Goal: Task Accomplishment & Management: Manage account settings

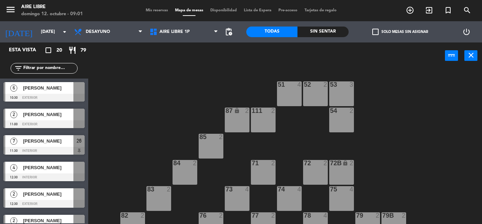
click at [152, 10] on span "Mis reservas" at bounding box center [156, 10] width 29 height 4
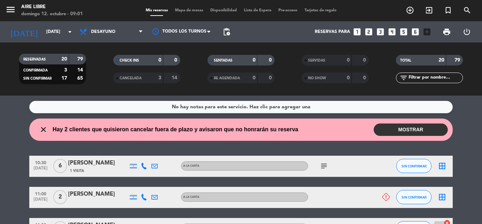
click at [391, 132] on button "MOSTRAR" at bounding box center [411, 129] width 74 height 12
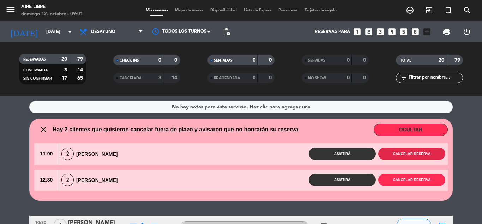
click at [403, 155] on button "Cancelar reserva" at bounding box center [412, 153] width 67 height 12
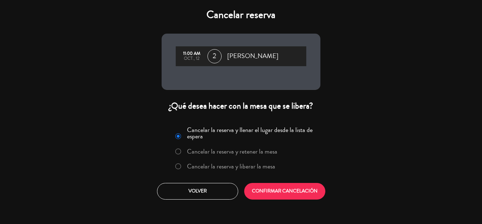
click at [248, 154] on label "Cancelar la reserva y retener la mesa" at bounding box center [232, 151] width 90 height 6
click at [275, 189] on button "CONFIRMAR CANCELACIÓN" at bounding box center [284, 191] width 81 height 17
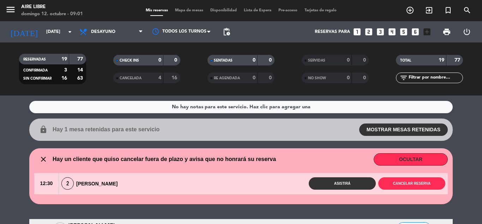
click at [405, 158] on button "OCULTAR" at bounding box center [411, 159] width 74 height 12
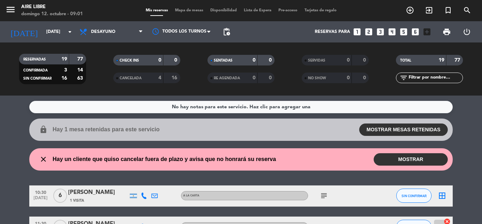
click at [405, 158] on button "MOSTRAR" at bounding box center [411, 159] width 74 height 12
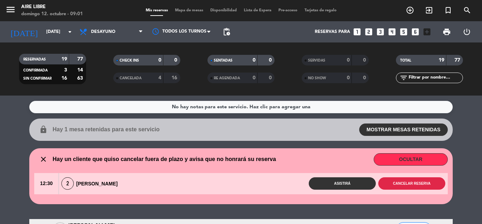
click at [414, 183] on button "Cancelar reserva" at bounding box center [412, 183] width 67 height 12
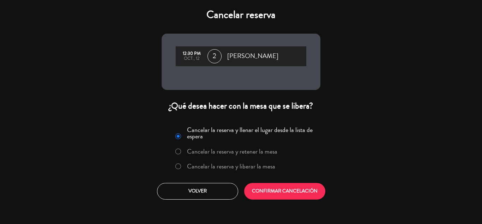
click at [250, 169] on label "Cancelar la reserva y liberar la mesa" at bounding box center [231, 166] width 88 height 6
click at [287, 194] on button "CONFIRMAR CANCELACIÓN" at bounding box center [284, 191] width 81 height 17
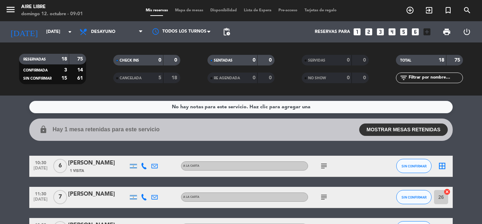
click at [410, 129] on button "MOSTRAR MESAS RETENIDAS" at bounding box center [404, 129] width 89 height 12
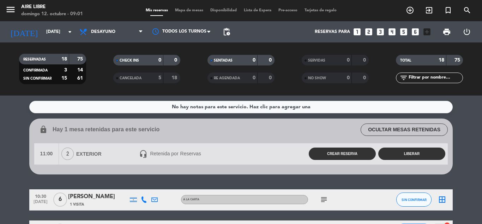
click at [410, 154] on button "LIBERAR" at bounding box center [412, 153] width 67 height 12
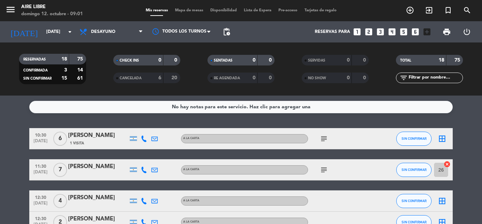
click at [326, 168] on icon "subject" at bounding box center [324, 169] width 8 height 8
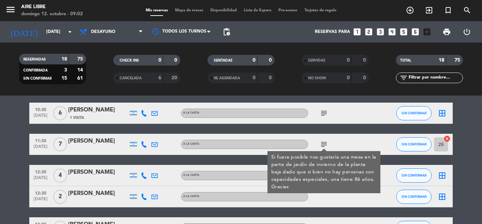
scroll to position [26, 0]
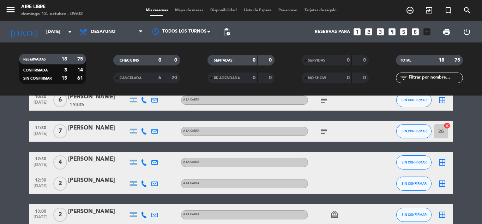
scroll to position [42, 0]
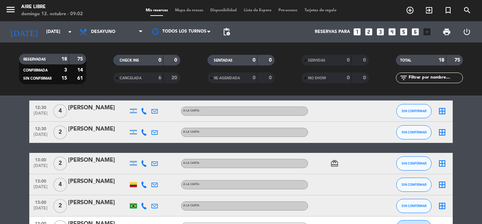
scroll to position [92, 0]
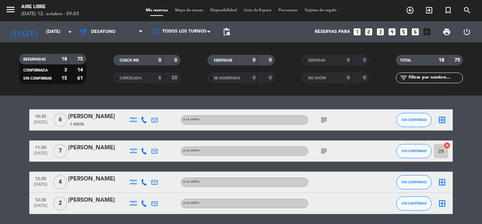
scroll to position [0, 0]
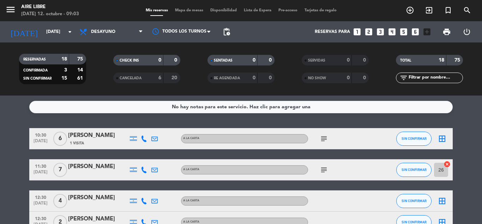
click at [321, 138] on icon "subject" at bounding box center [324, 138] width 8 height 8
click at [324, 135] on icon "subject" at bounding box center [324, 138] width 8 height 8
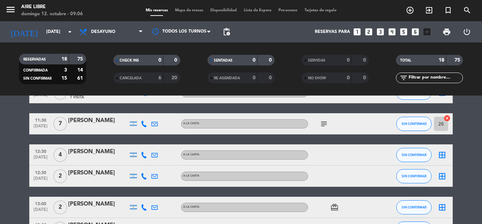
scroll to position [46, 0]
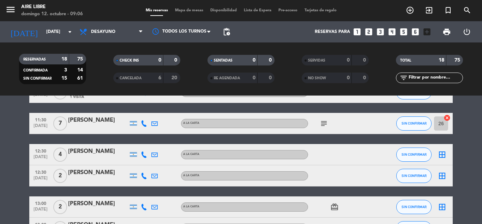
click at [142, 153] on icon at bounding box center [144, 154] width 6 height 6
click at [139, 141] on span "Copiar" at bounding box center [138, 142] width 15 height 7
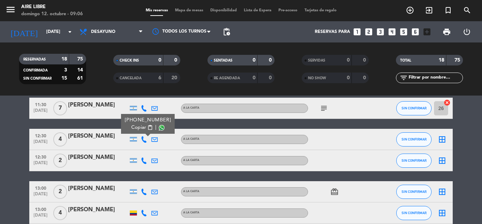
scroll to position [62, 0]
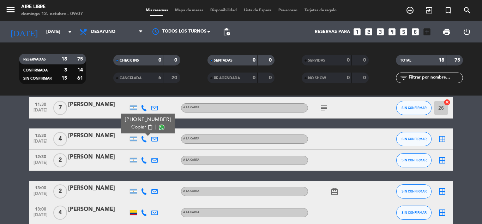
click at [143, 160] on icon at bounding box center [144, 160] width 6 height 6
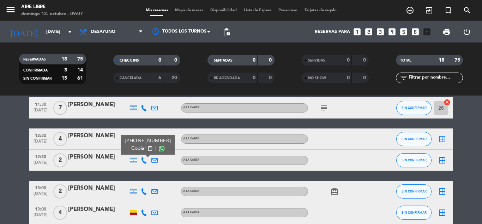
click at [140, 148] on span "Copiar" at bounding box center [138, 147] width 15 height 7
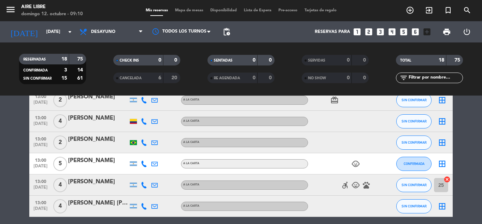
scroll to position [131, 0]
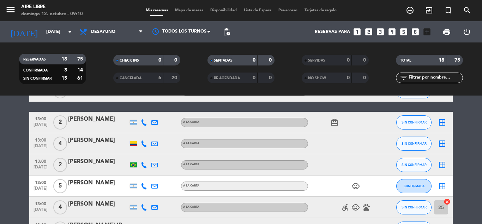
click at [145, 121] on icon at bounding box center [144, 122] width 6 height 6
click at [146, 108] on span "content_paste" at bounding box center [148, 110] width 5 height 5
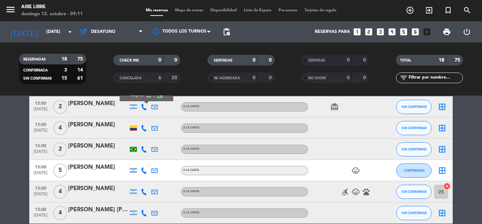
scroll to position [147, 0]
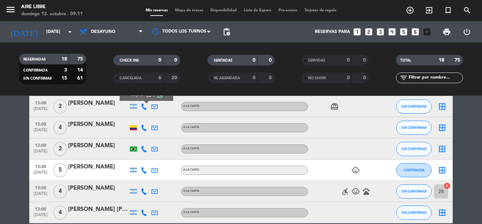
click at [144, 126] on icon at bounding box center [144, 127] width 6 height 6
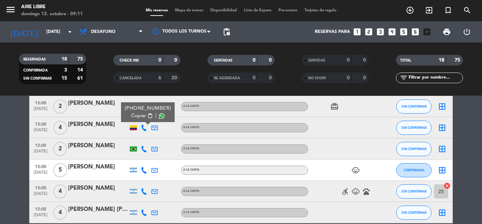
click at [141, 113] on span "Copiar" at bounding box center [138, 115] width 15 height 7
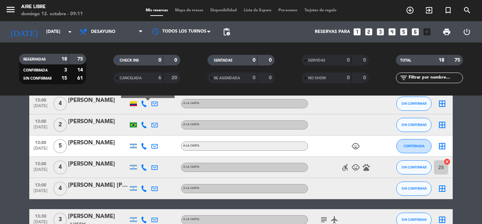
scroll to position [171, 0]
click at [142, 126] on icon at bounding box center [144, 124] width 6 height 6
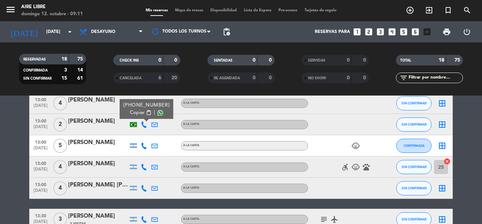
click at [142, 109] on span "Copiar" at bounding box center [137, 112] width 15 height 7
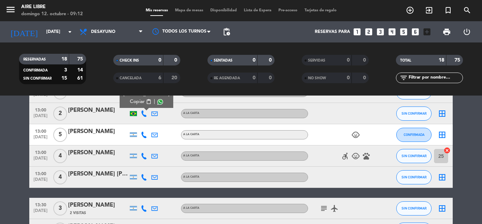
scroll to position [182, 0]
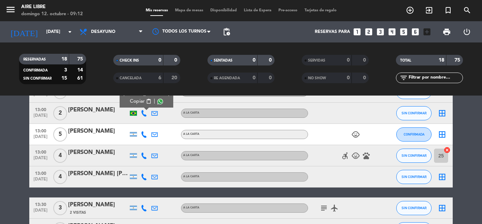
click at [145, 135] on icon at bounding box center [144, 134] width 6 height 6
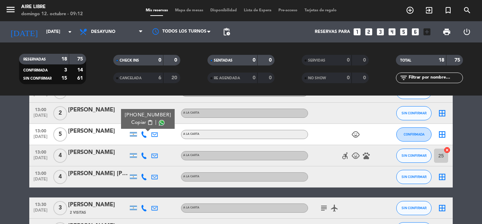
click at [148, 121] on span "content_paste" at bounding box center [150, 122] width 5 height 5
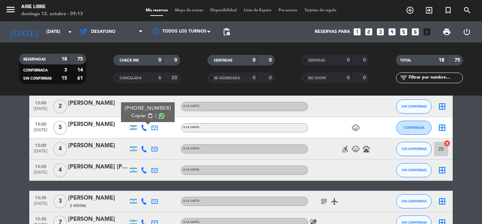
scroll to position [180, 0]
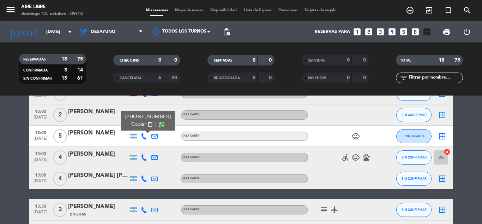
click at [148, 124] on span "content_paste" at bounding box center [150, 123] width 5 height 5
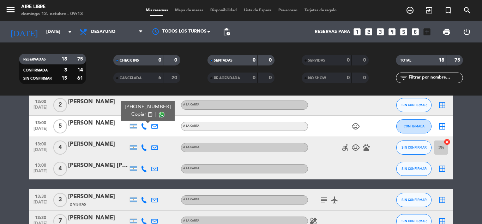
scroll to position [191, 0]
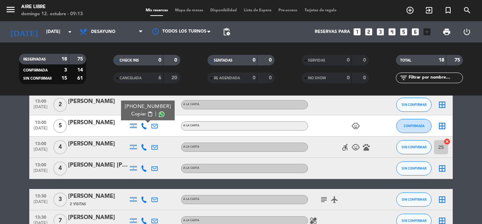
click at [142, 147] on icon at bounding box center [144, 147] width 6 height 6
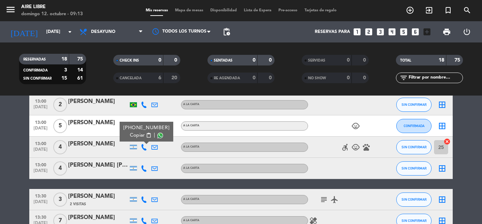
click at [146, 133] on span "content_paste" at bounding box center [148, 134] width 5 height 5
click at [144, 170] on icon at bounding box center [144, 168] width 6 height 6
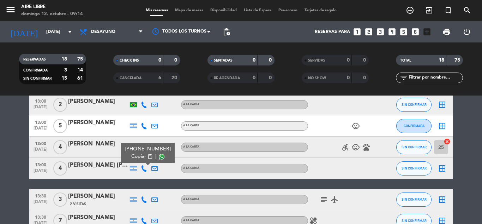
click at [141, 158] on span "Copiar" at bounding box center [138, 156] width 15 height 7
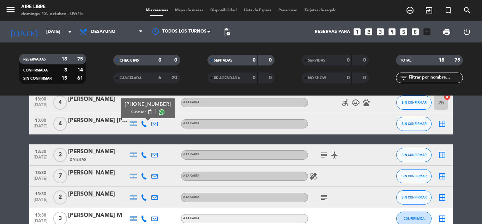
scroll to position [236, 0]
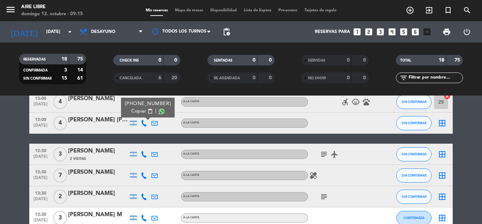
click at [326, 157] on icon "subject" at bounding box center [324, 154] width 8 height 8
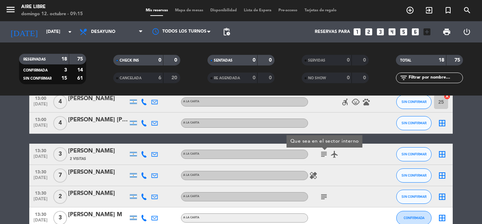
click at [326, 157] on icon "subject" at bounding box center [324, 154] width 8 height 8
click at [327, 194] on icon "subject" at bounding box center [324, 196] width 8 height 8
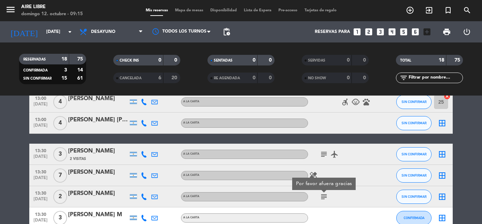
click at [327, 194] on icon "subject" at bounding box center [324, 196] width 8 height 8
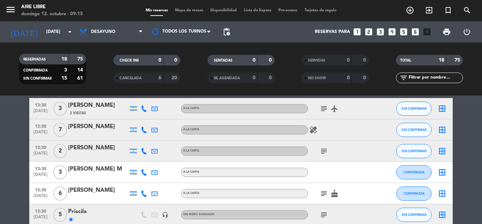
scroll to position [282, 0]
click at [325, 194] on icon "subject" at bounding box center [324, 193] width 8 height 8
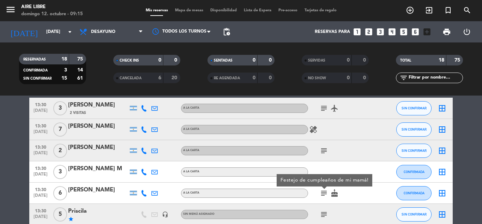
click at [325, 194] on icon "subject" at bounding box center [324, 193] width 8 height 8
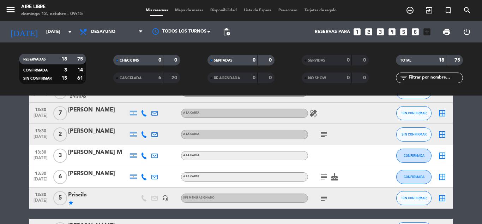
scroll to position [299, 0]
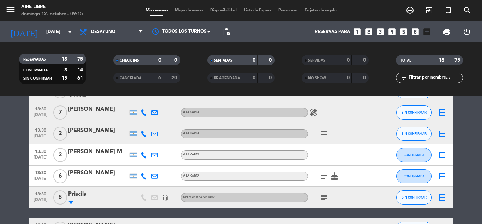
click at [325, 194] on icon "subject" at bounding box center [324, 197] width 8 height 8
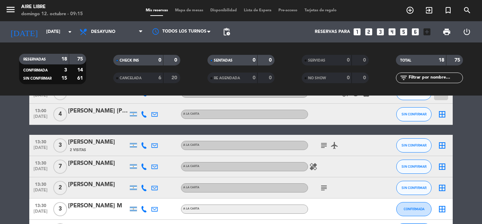
scroll to position [245, 0]
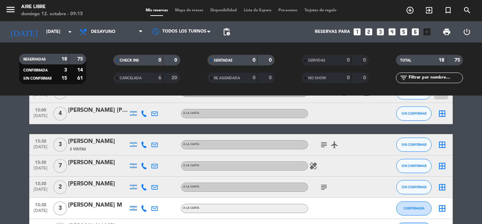
click at [143, 142] on icon at bounding box center [144, 144] width 6 height 6
click at [141, 131] on span "Copiar" at bounding box center [138, 132] width 15 height 7
click at [149, 131] on div "Copiar content_paste |" at bounding box center [148, 132] width 46 height 7
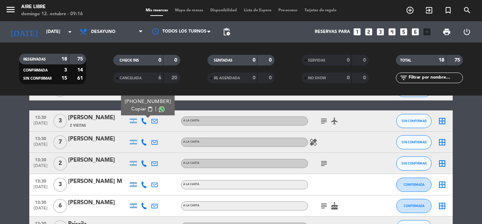
scroll to position [271, 0]
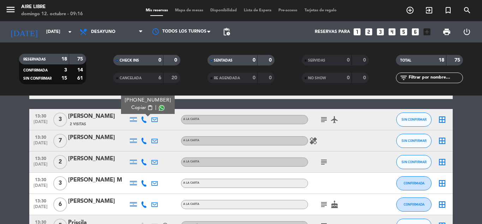
click at [143, 138] on icon at bounding box center [144, 140] width 6 height 6
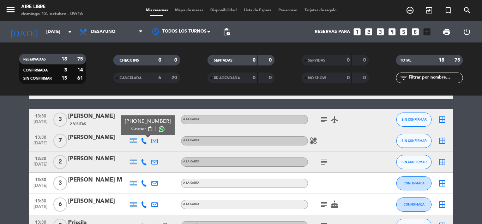
click at [140, 126] on span "Copiar" at bounding box center [138, 128] width 15 height 7
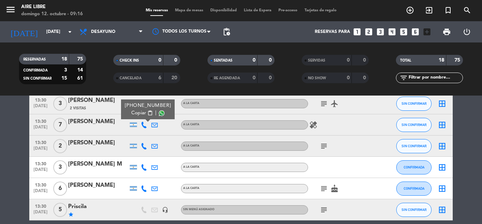
scroll to position [287, 0]
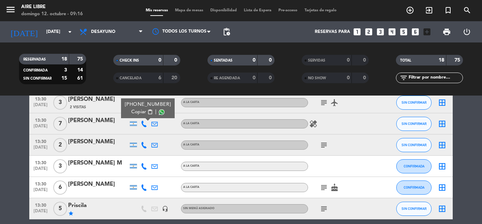
click at [144, 143] on icon at bounding box center [144, 145] width 6 height 6
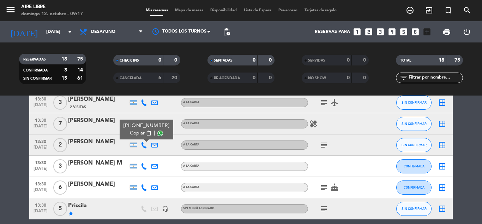
click at [143, 133] on button "Copiar content_paste" at bounding box center [141, 132] width 22 height 7
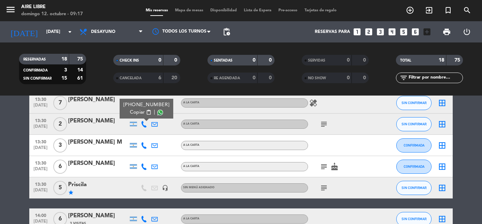
scroll to position [309, 0]
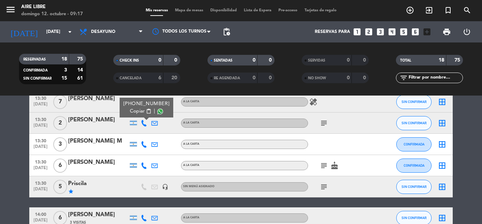
click at [143, 167] on icon at bounding box center [144, 165] width 6 height 6
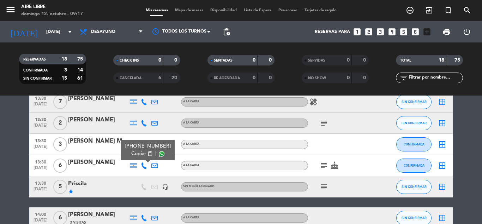
click at [148, 151] on span "content_paste" at bounding box center [150, 153] width 5 height 5
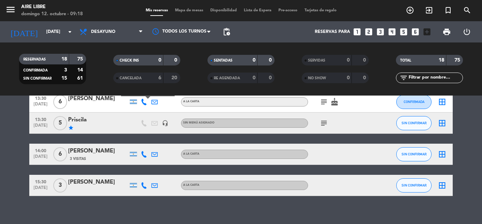
scroll to position [380, 0]
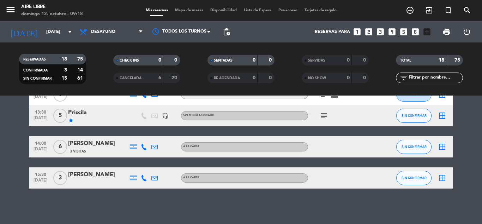
click at [142, 145] on icon at bounding box center [144, 146] width 6 height 6
click at [143, 133] on button "Copiar content_paste" at bounding box center [142, 134] width 22 height 7
click at [144, 179] on icon at bounding box center [144, 177] width 6 height 6
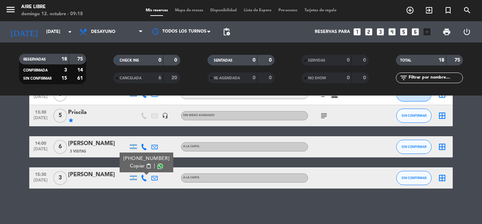
click at [144, 163] on button "Copiar content_paste" at bounding box center [141, 165] width 22 height 7
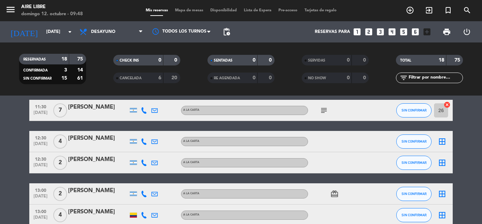
scroll to position [60, 0]
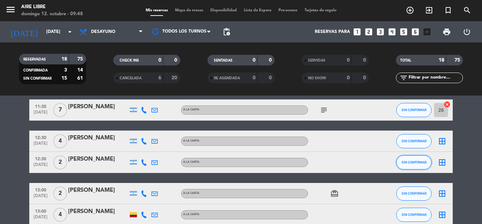
click at [416, 161] on span "SIN CONFIRMAR" at bounding box center [414, 162] width 25 height 4
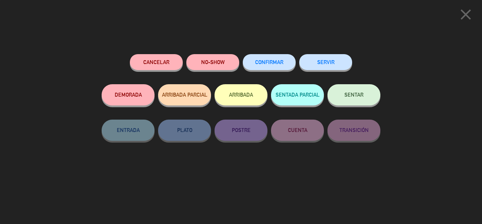
click at [265, 64] on span "CONFIRMAR" at bounding box center [269, 62] width 28 height 6
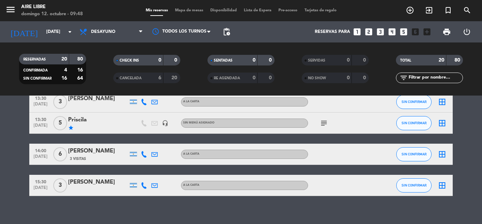
scroll to position [423, 0]
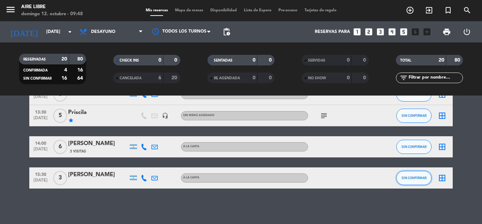
click at [409, 177] on span "SIN CONFIRMAR" at bounding box center [414, 178] width 25 height 4
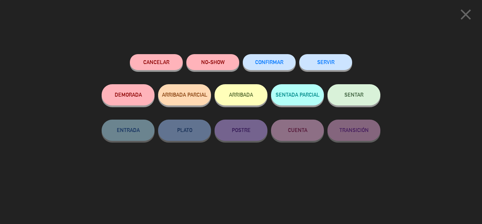
click at [274, 65] on span "CONFIRMAR" at bounding box center [269, 62] width 28 height 6
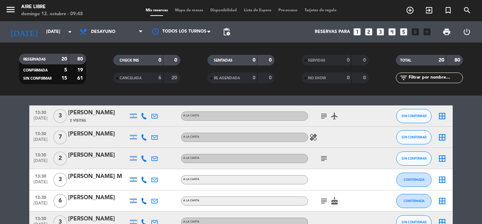
scroll to position [294, 0]
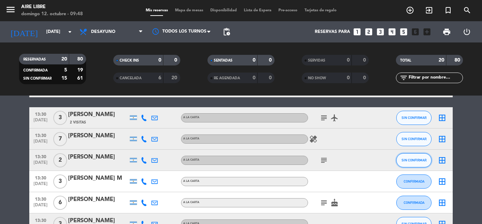
click at [411, 160] on span "SIN CONFIRMAR" at bounding box center [414, 160] width 25 height 4
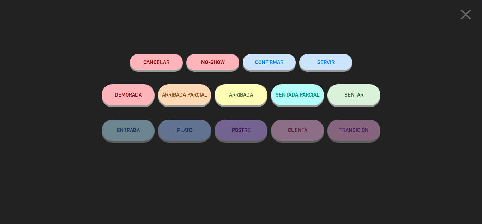
click at [270, 65] on span "CONFIRMAR" at bounding box center [269, 62] width 28 height 6
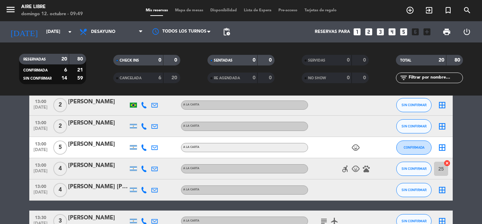
scroll to position [188, 0]
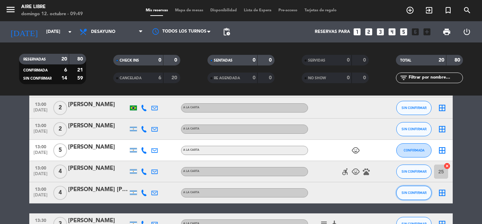
click at [408, 198] on button "SIN CONFIRMAR" at bounding box center [414, 192] width 35 height 14
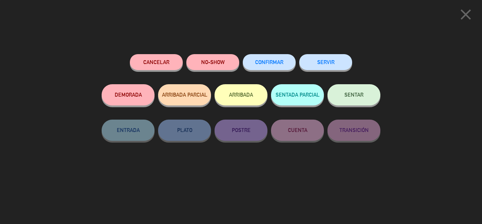
click at [268, 63] on span "CONFIRMAR" at bounding box center [269, 62] width 28 height 6
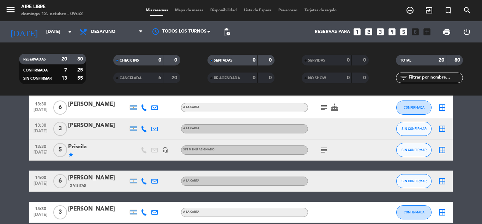
scroll to position [423, 0]
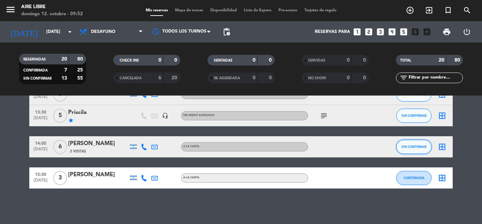
click at [408, 145] on span "SIN CONFIRMAR" at bounding box center [414, 146] width 25 height 4
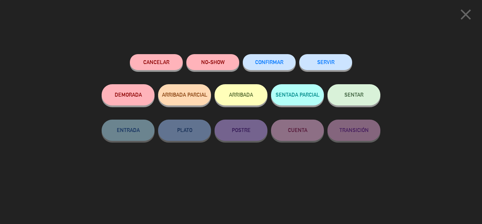
click at [273, 60] on button "CONFIRMAR" at bounding box center [269, 62] width 53 height 16
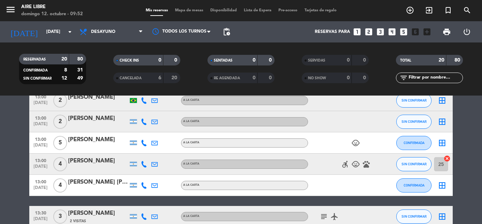
scroll to position [0, 0]
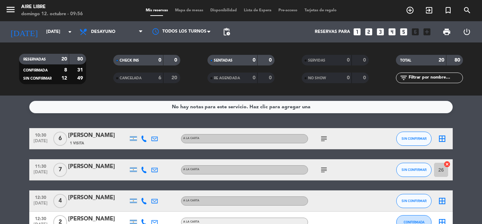
click at [324, 136] on icon "subject" at bounding box center [324, 138] width 8 height 8
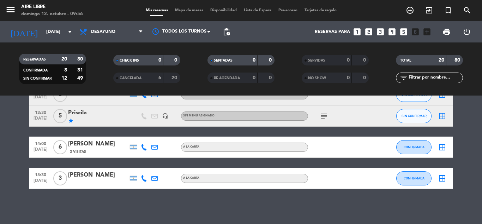
scroll to position [423, 0]
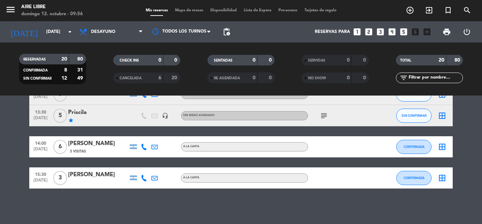
click at [326, 113] on icon "subject" at bounding box center [324, 115] width 8 height 8
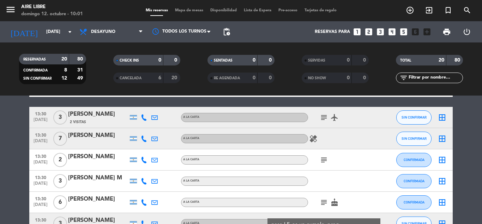
scroll to position [293, 0]
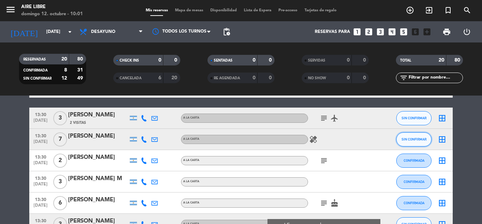
click at [419, 138] on span "SIN CONFIRMAR" at bounding box center [414, 139] width 25 height 4
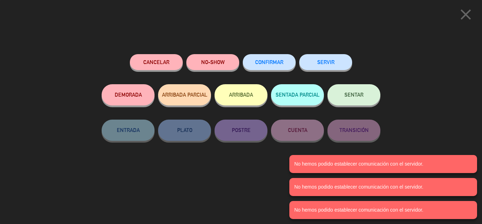
click at [272, 64] on span "CONFIRMAR" at bounding box center [269, 62] width 28 height 6
